Goal: Task Accomplishment & Management: Complete application form

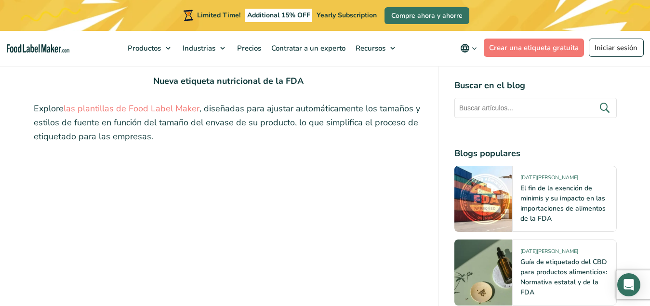
scroll to position [2024, 0]
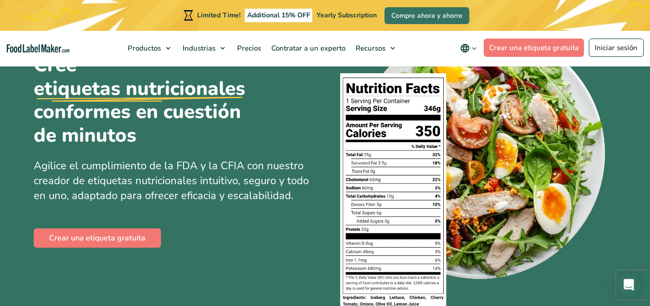
scroll to position [96, 0]
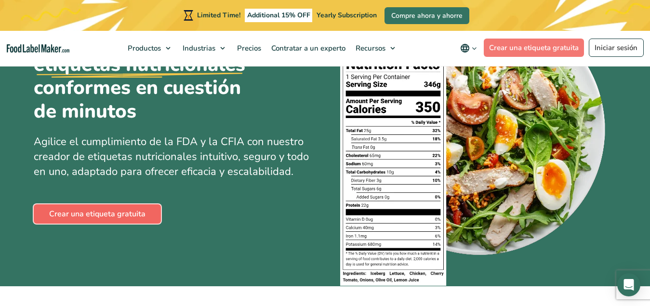
click at [122, 212] on link "Crear una etiqueta gratuita" at bounding box center [97, 213] width 127 height 19
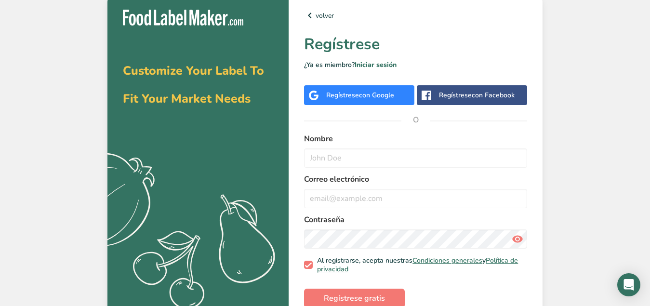
click at [368, 93] on span "con Google" at bounding box center [376, 95] width 35 height 9
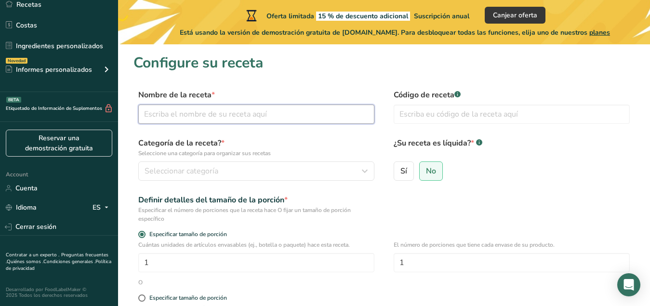
click at [186, 115] on input "text" at bounding box center [256, 114] width 236 height 19
click at [147, 112] on input "Cebada en polvo" at bounding box center [256, 114] width 236 height 19
type input "Refresco [PERSON_NAME] en polvo"
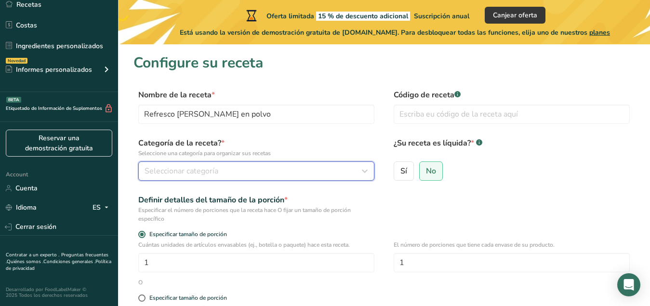
click at [218, 168] on div "Seleccionar categoría" at bounding box center [254, 171] width 218 height 12
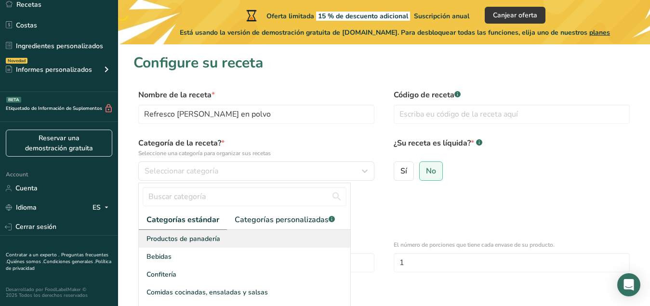
drag, startPoint x: 154, startPoint y: 254, endPoint x: 187, endPoint y: 245, distance: 34.2
click at [154, 254] on span "Bebidas" at bounding box center [159, 257] width 25 height 10
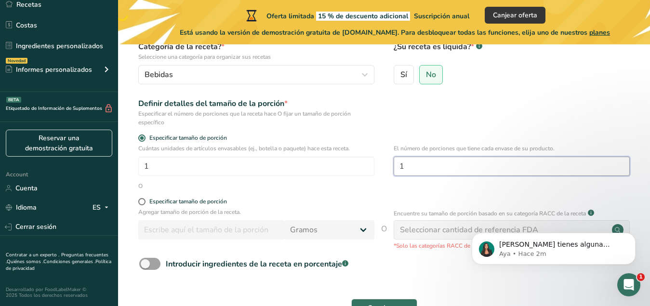
drag, startPoint x: 431, startPoint y: 173, endPoint x: 401, endPoint y: 173, distance: 30.4
click at [401, 173] on input "1" at bounding box center [512, 166] width 236 height 19
type input "30"
click at [197, 233] on input "number" at bounding box center [211, 229] width 146 height 19
click at [144, 200] on span at bounding box center [141, 201] width 7 height 7
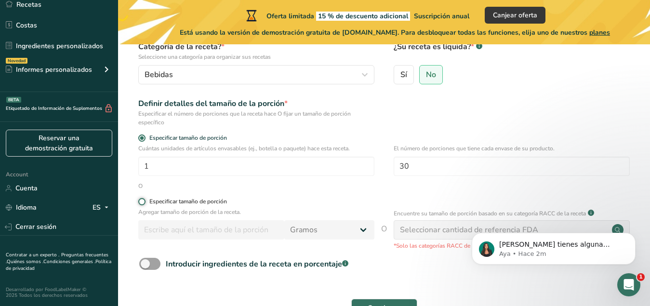
click at [144, 200] on input "Especificar tamaño de porción" at bounding box center [141, 202] width 6 height 6
radio input "true"
radio input "false"
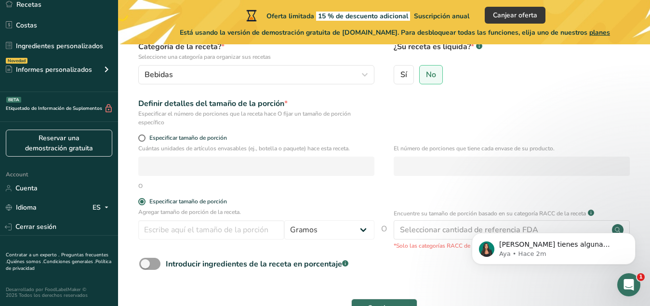
click at [420, 160] on input "number" at bounding box center [512, 166] width 236 height 19
click at [146, 139] on span "Especificar tamaño de porción" at bounding box center [186, 137] width 81 height 7
click at [145, 139] on input "Especificar tamaño de porción" at bounding box center [141, 138] width 6 height 6
radio input "true"
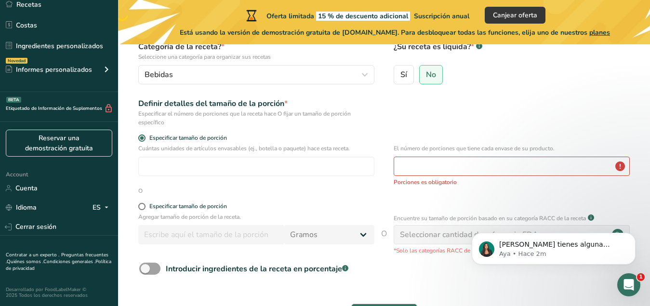
click at [137, 201] on form "Nombre de la receta * Refresco [PERSON_NAME] en polvo Código de receta .a-a{fil…" at bounding box center [383, 161] width 501 height 336
click at [142, 204] on span at bounding box center [141, 206] width 7 height 7
click at [142, 204] on input "Especificar tamaño de porción" at bounding box center [141, 206] width 6 height 6
radio input "true"
radio input "false"
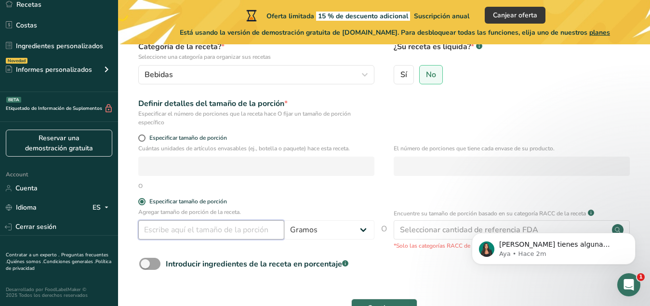
click at [233, 230] on input "number" at bounding box center [211, 229] width 146 height 19
type input "4"
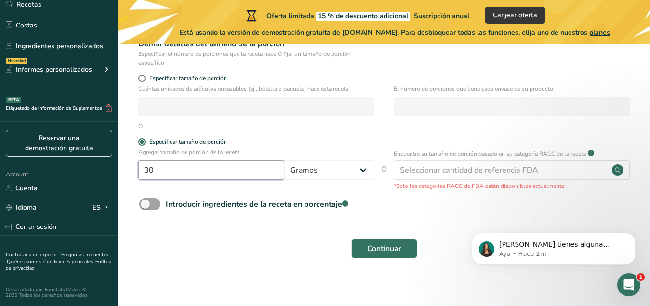
scroll to position [160, 0]
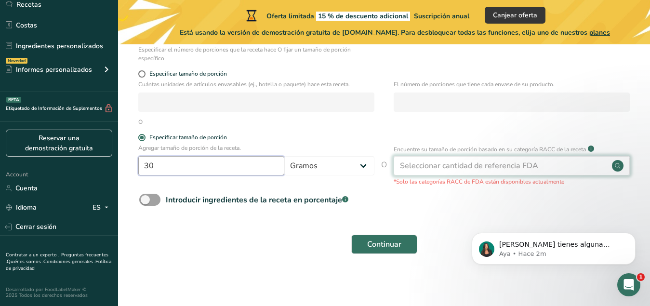
type input "30"
click at [462, 168] on div "Seleccionar cantidad de referencia FDA" at bounding box center [469, 166] width 138 height 12
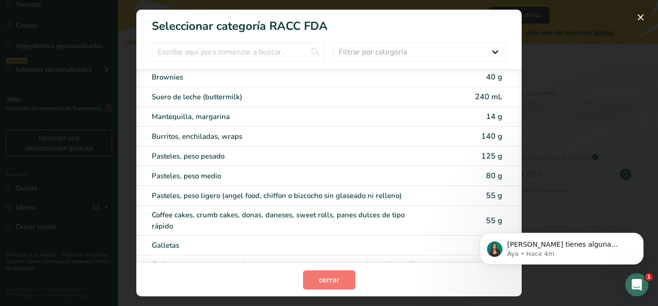
scroll to position [0, 0]
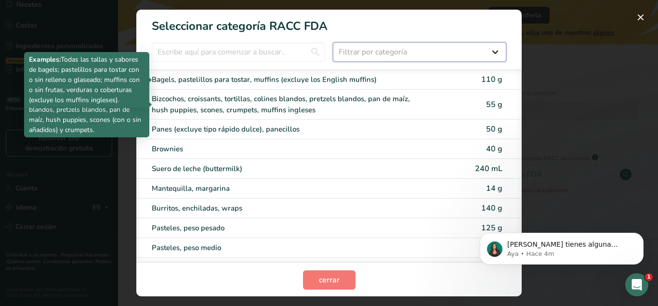
click at [433, 49] on select "Filtrar por categoría Todos Productos de panadería Bebidas Cereales y otros pro…" at bounding box center [420, 51] width 174 height 19
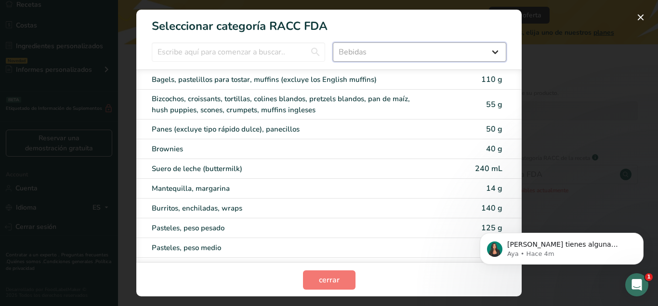
click at [333, 42] on select "Filtrar por categoría Todos Productos de panadería Bebidas Cereales y otros pro…" at bounding box center [420, 51] width 174 height 19
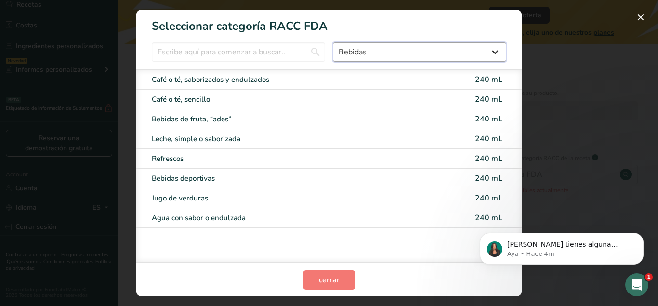
click at [388, 51] on select "Todos Productos de panadería Bebidas Cereales y otros productos de granos Produ…" at bounding box center [420, 51] width 174 height 19
select select "7"
click at [333, 42] on select "Todos Productos de panadería Bebidas Cereales y otros productos de granos Produ…" at bounding box center [420, 51] width 174 height 19
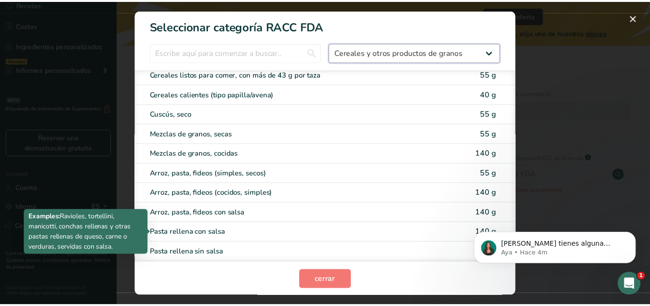
scroll to position [1, 0]
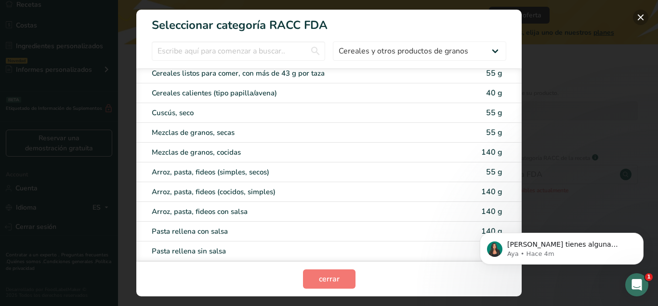
click at [648, 15] on button "RACC Category Selection Modal" at bounding box center [640, 17] width 15 height 15
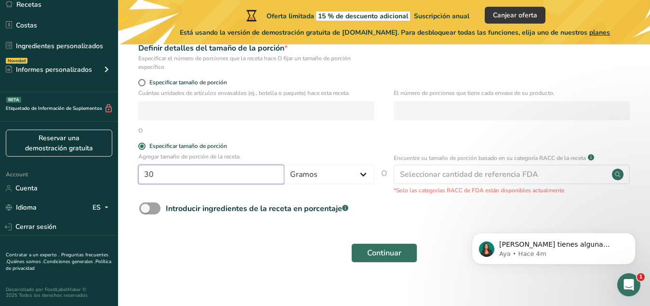
click at [227, 182] on input "30" at bounding box center [211, 174] width 146 height 19
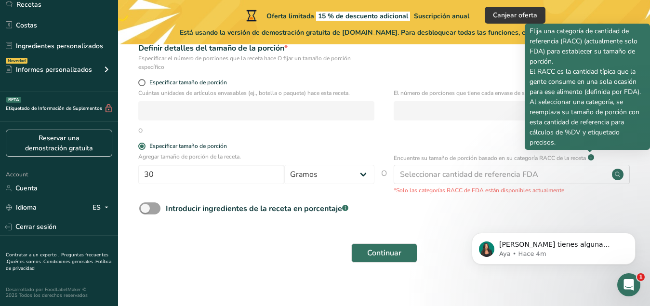
click at [591, 156] on rect at bounding box center [591, 157] width 6 height 6
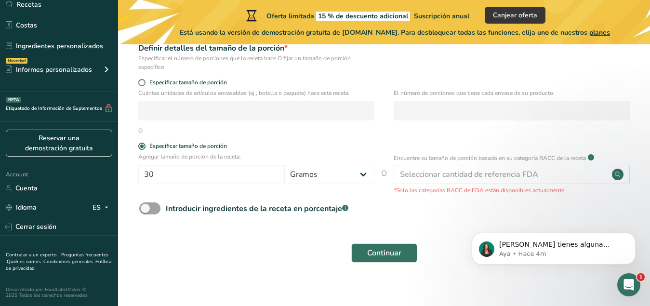
click at [591, 156] on rect at bounding box center [591, 157] width 6 height 6
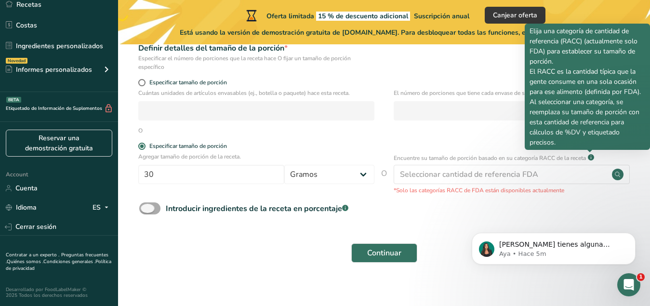
click at [318, 211] on div "Introducir ingredientes de la receta en porcentaje .a-a{fill:#347362;}.b-a{fill…" at bounding box center [257, 209] width 183 height 12
click at [146, 211] on input "Introducir ingredientes de la receta en porcentaje .a-a{fill:#347362;}.b-a{fill…" at bounding box center [142, 208] width 6 height 6
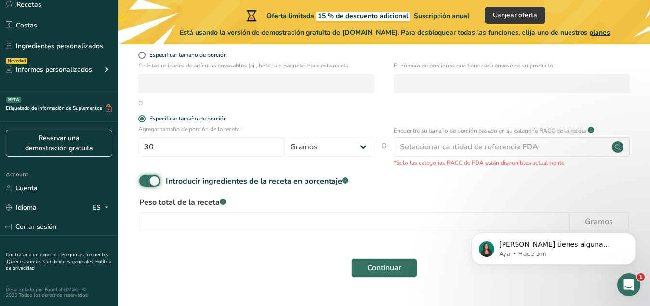
scroll to position [203, 0]
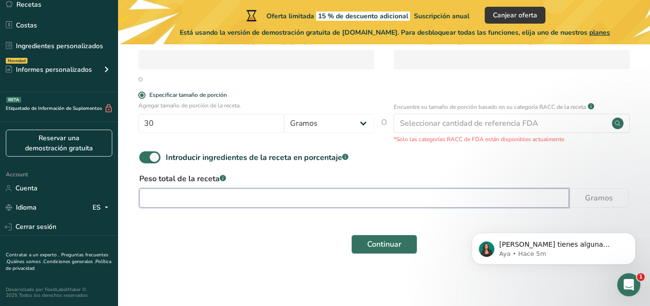
click at [230, 195] on input "number" at bounding box center [354, 197] width 430 height 19
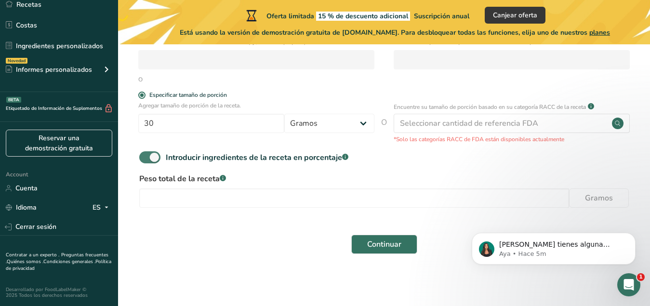
click at [159, 158] on span at bounding box center [149, 157] width 21 height 12
click at [146, 158] on input "Introducir ingredientes de la receta en porcentaje .a-a{fill:#347362;}.b-a{fill…" at bounding box center [142, 157] width 6 height 6
checkbox input "false"
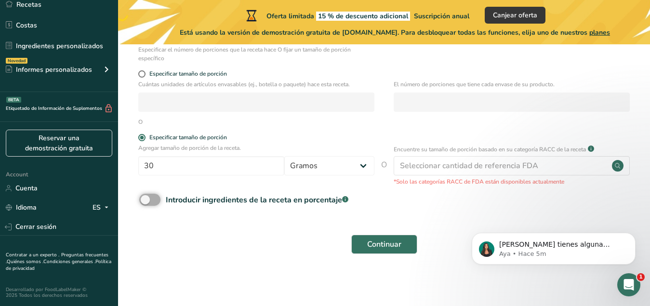
scroll to position [160, 0]
click at [307, 99] on input "number" at bounding box center [256, 102] width 236 height 19
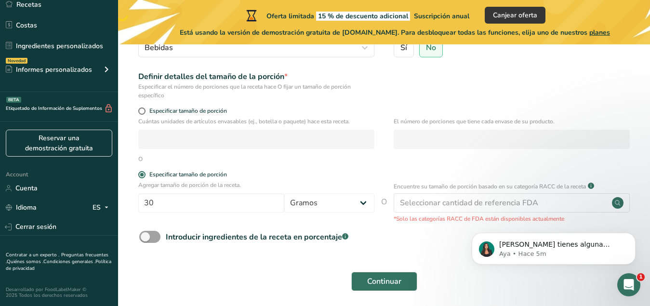
scroll to position [112, 0]
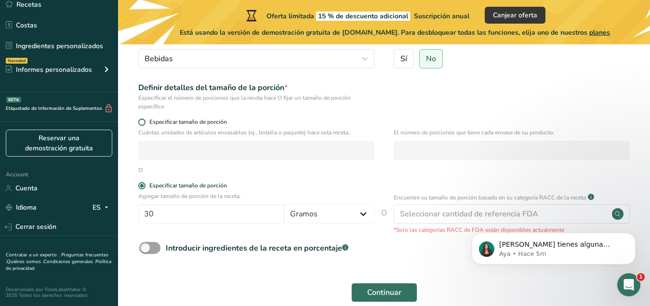
click at [145, 122] on span at bounding box center [141, 122] width 7 height 7
click at [145, 122] on input "Especificar tamaño de porción" at bounding box center [141, 122] width 6 height 6
radio input "true"
radio input "false"
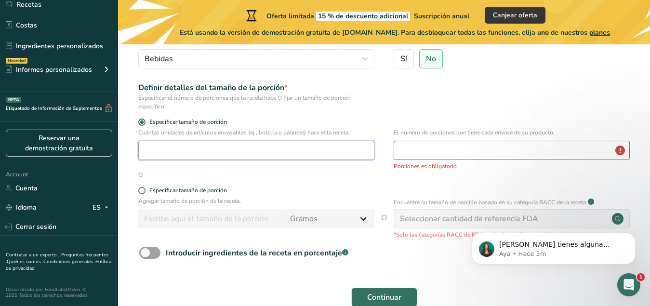
click at [190, 153] on input "number" at bounding box center [256, 150] width 236 height 19
type input "1"
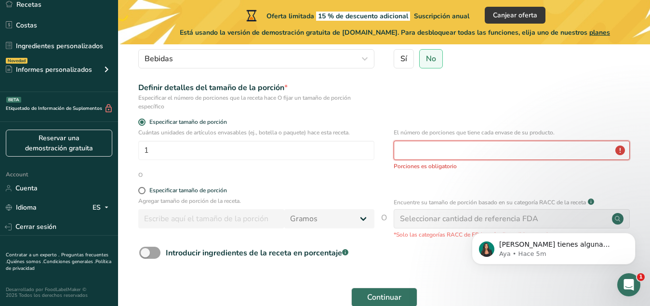
click at [435, 148] on input "number" at bounding box center [512, 150] width 236 height 19
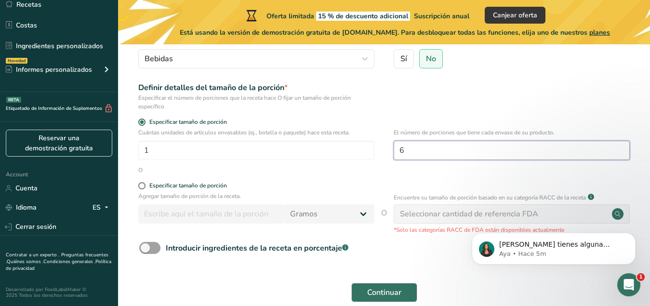
drag, startPoint x: 435, startPoint y: 148, endPoint x: 387, endPoint y: 151, distance: 47.8
click at [387, 151] on div "Cuántas unidades de artículos envasables (ej., botella o paquete) hace esta rec…" at bounding box center [383, 147] width 501 height 38
type input "6"
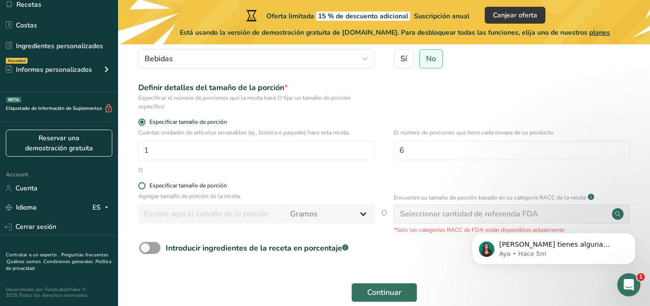
click at [143, 186] on span at bounding box center [141, 185] width 7 height 7
click at [143, 186] on input "Especificar tamaño de porción" at bounding box center [141, 186] width 6 height 6
radio input "true"
radio input "false"
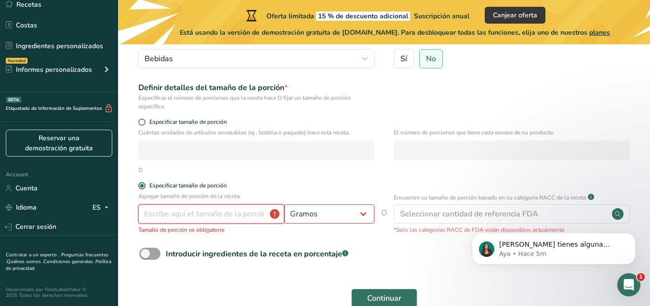
click at [171, 211] on input "number" at bounding box center [211, 213] width 146 height 19
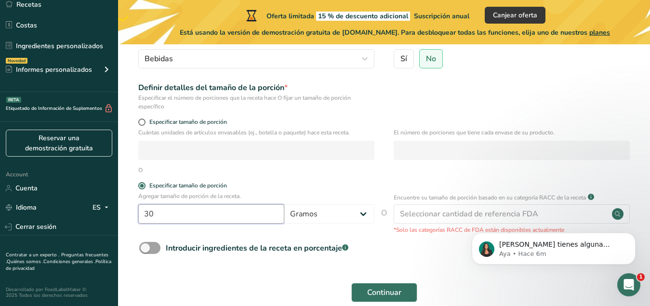
type input "30"
click at [262, 181] on form "Nombre de la receta * Refresco [PERSON_NAME] en polvo Código de receta .a-a{fil…" at bounding box center [383, 142] width 501 height 331
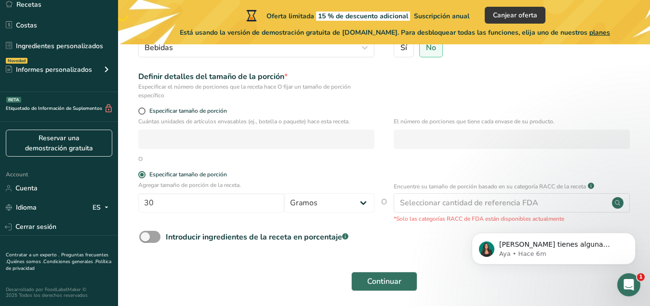
scroll to position [160, 0]
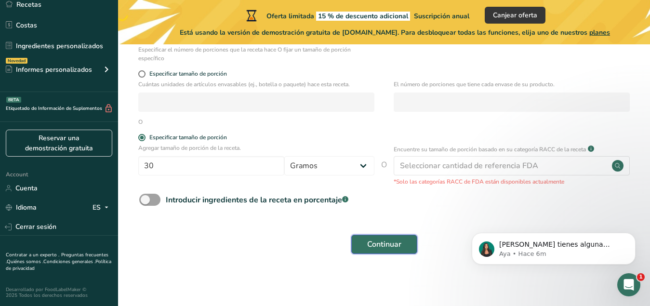
click at [400, 241] on span "Continuar" at bounding box center [384, 245] width 34 height 12
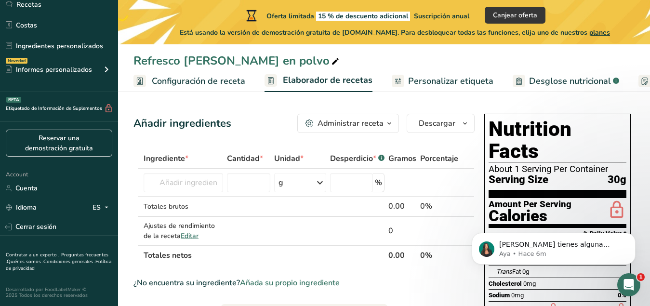
click at [527, 133] on h1 "Nutrition Facts" at bounding box center [558, 140] width 138 height 44
drag, startPoint x: 575, startPoint y: 133, endPoint x: 528, endPoint y: 131, distance: 46.8
click at [535, 131] on h1 "Nutrition Facts" at bounding box center [558, 140] width 138 height 44
drag, startPoint x: 512, startPoint y: 133, endPoint x: 495, endPoint y: 133, distance: 16.9
click at [512, 133] on h1 "Nutrition Facts" at bounding box center [558, 140] width 138 height 44
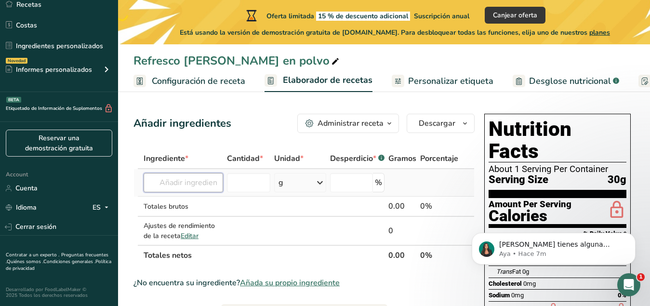
click at [200, 185] on input "text" at bounding box center [184, 182] width 80 height 19
click at [257, 186] on input "number" at bounding box center [248, 182] width 43 height 19
click at [452, 85] on span "Personalizar etiqueta" at bounding box center [450, 81] width 85 height 13
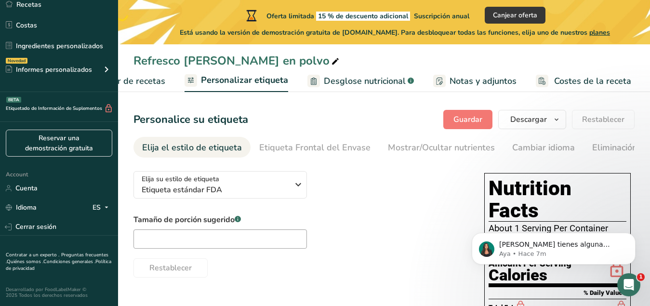
scroll to position [0, 27]
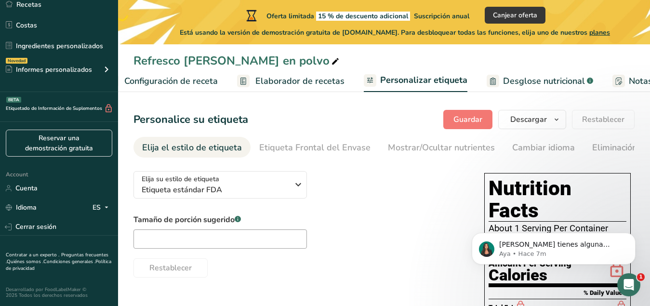
click at [277, 84] on span "Elaborador de recetas" at bounding box center [299, 81] width 89 height 13
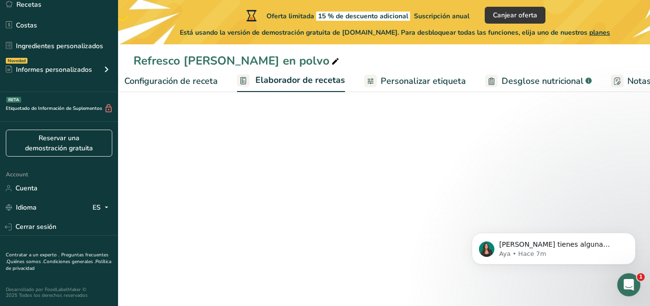
scroll to position [0, 134]
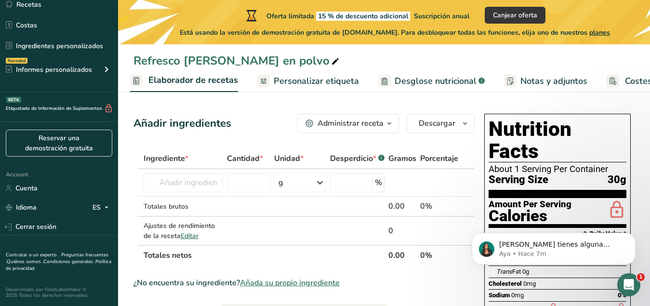
click at [572, 121] on h1 "Nutrition Facts" at bounding box center [558, 140] width 138 height 44
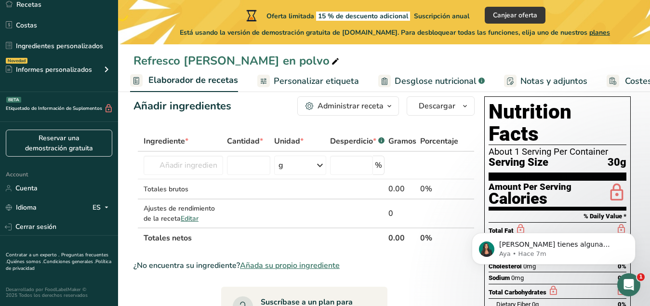
scroll to position [0, 0]
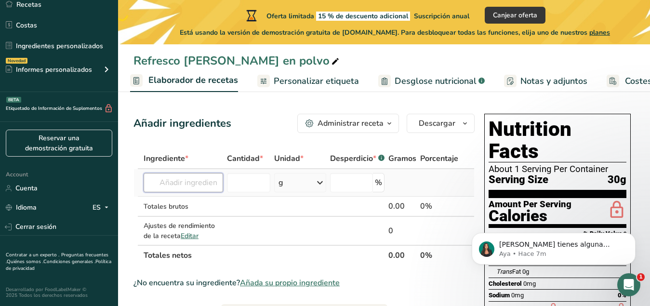
click at [212, 186] on input "text" at bounding box center [184, 182] width 80 height 19
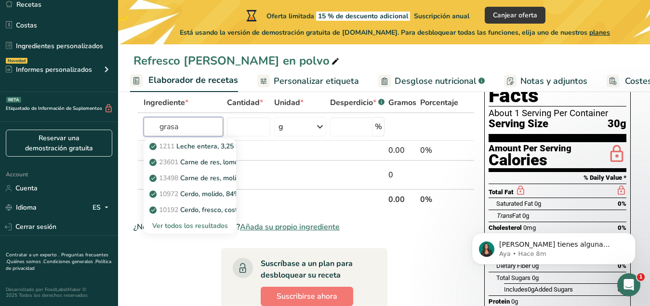
scroll to position [48, 0]
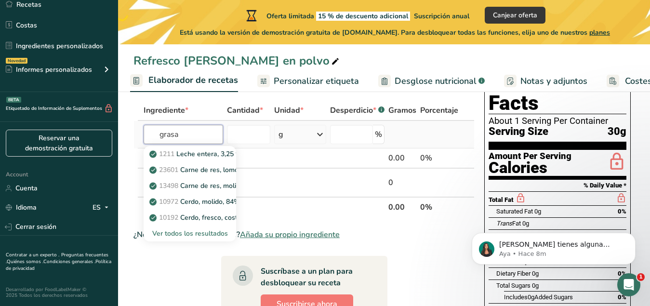
drag, startPoint x: 157, startPoint y: 137, endPoint x: 146, endPoint y: 136, distance: 10.6
click at [146, 136] on input "grasa" at bounding box center [184, 134] width 80 height 19
type input "m"
type input "semilla de m"
click at [230, 152] on p "2024 Especias, semillas de mostaza, molidas." at bounding box center [225, 154] width 148 height 10
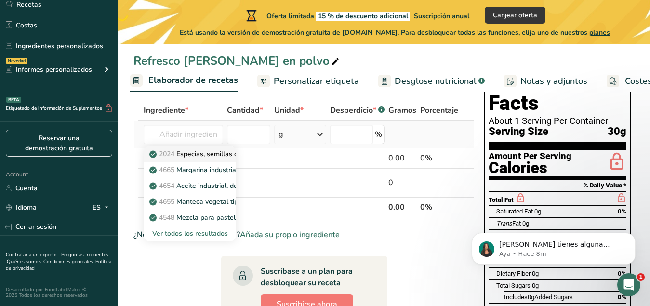
type input "Spices, mustard seed, ground"
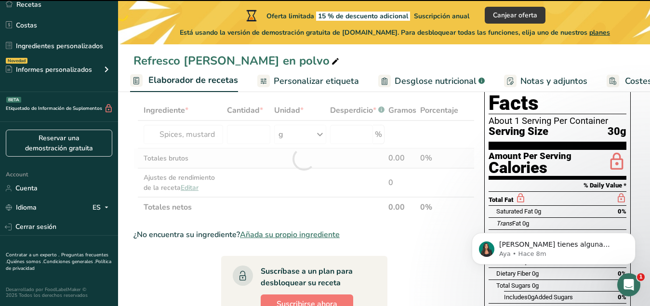
type input "0"
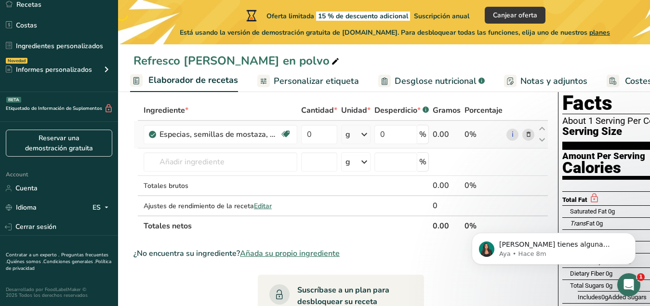
scroll to position [0, 0]
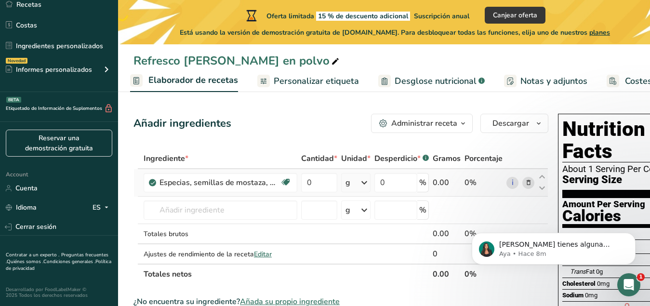
click at [526, 181] on icon at bounding box center [528, 183] width 7 height 10
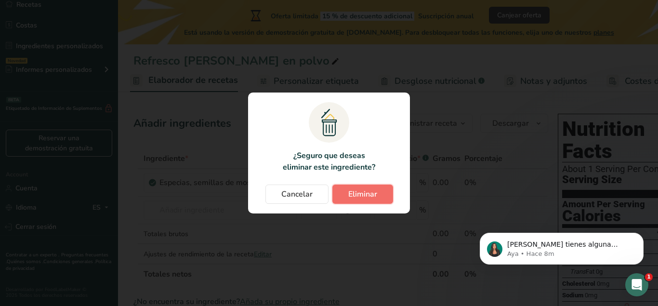
click at [349, 200] on button "Eliminar" at bounding box center [363, 194] width 61 height 19
